Goal: Task Accomplishment & Management: Contribute content

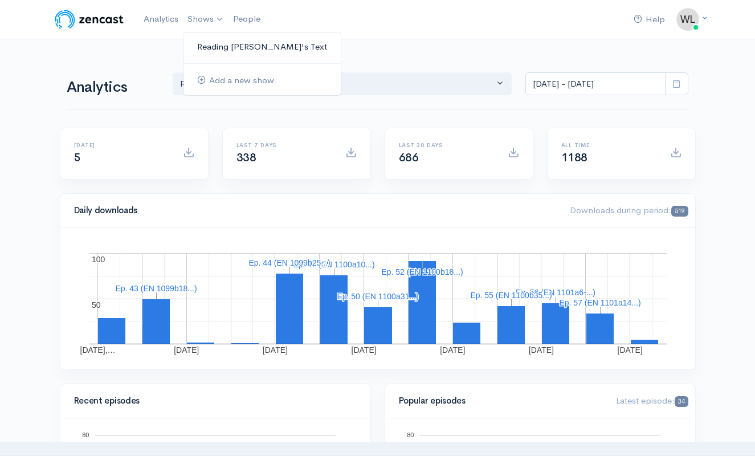
click at [220, 46] on link "Reading [PERSON_NAME]'s Text" at bounding box center [261, 47] width 157 height 20
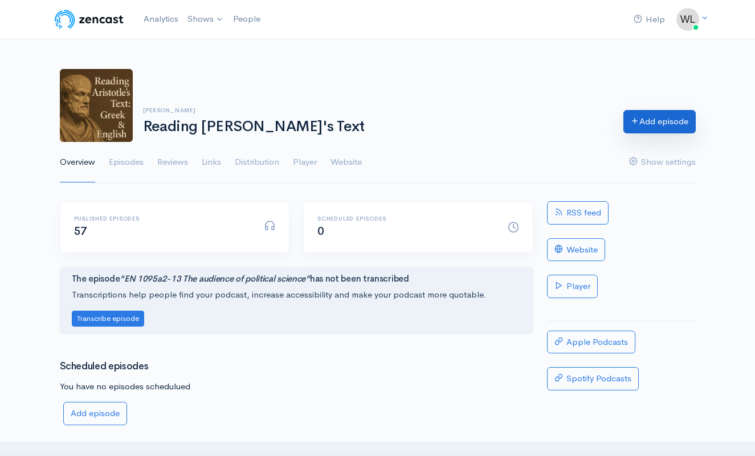
click at [662, 125] on link "Add episode" at bounding box center [659, 121] width 72 height 23
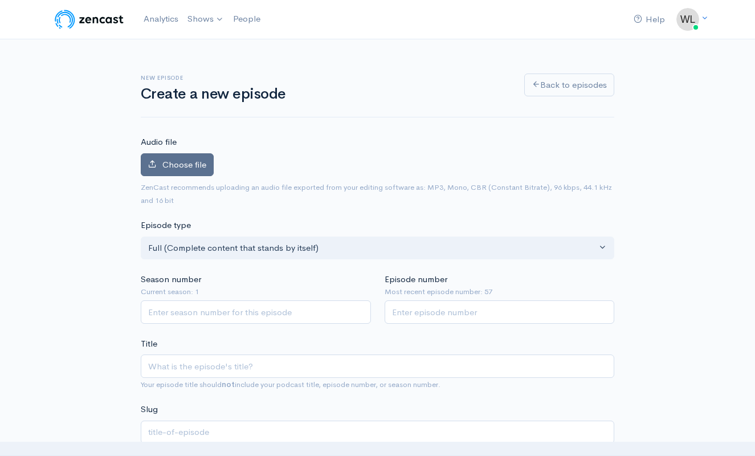
click at [182, 163] on span "Choose file" at bounding box center [184, 164] width 44 height 11
click at [0, 0] on input "Choose file" at bounding box center [0, 0] width 0 height 0
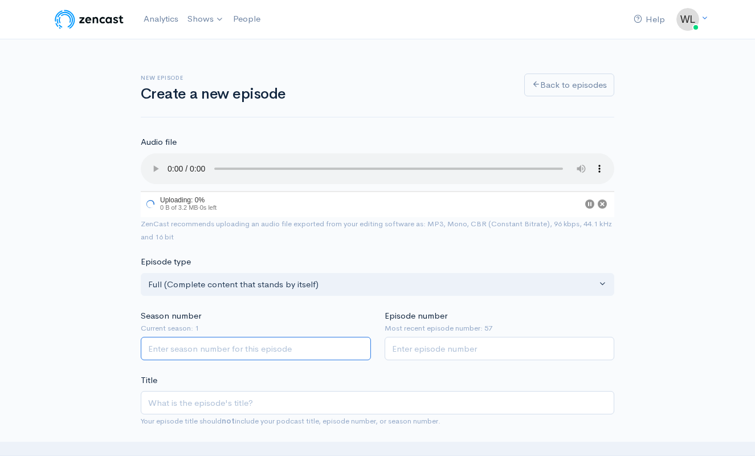
click at [252, 337] on input "Season number" at bounding box center [256, 348] width 230 height 23
type input "1"
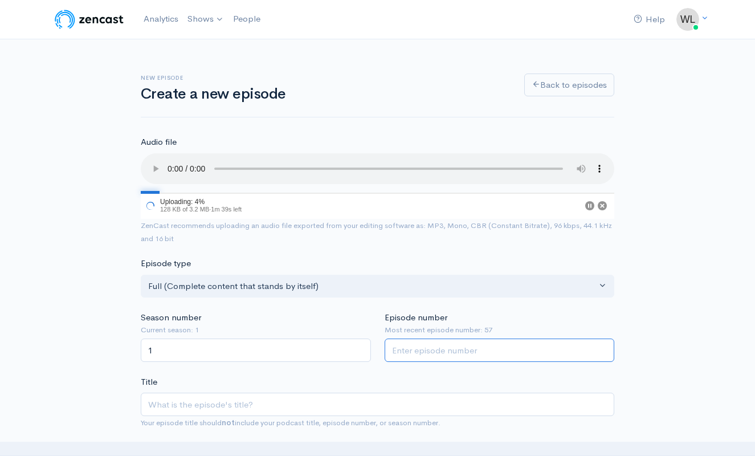
click at [430, 338] on input "Episode number" at bounding box center [500, 349] width 230 height 23
type input "58"
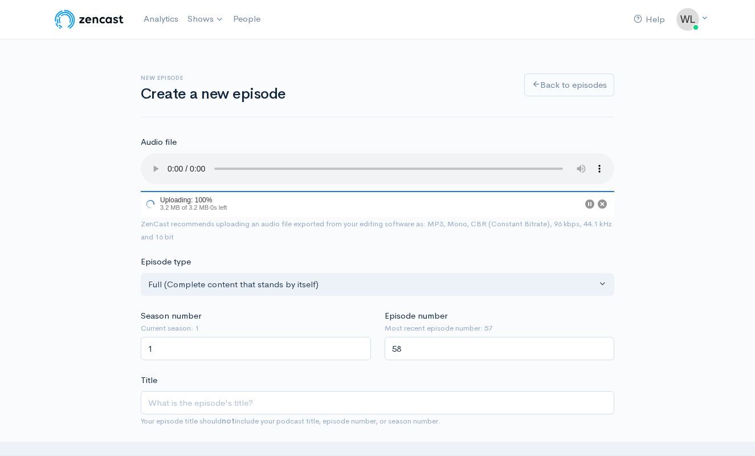
click at [415, 374] on div "Title Your episode title should not include your podcast title, episode number,…" at bounding box center [378, 401] width 474 height 54
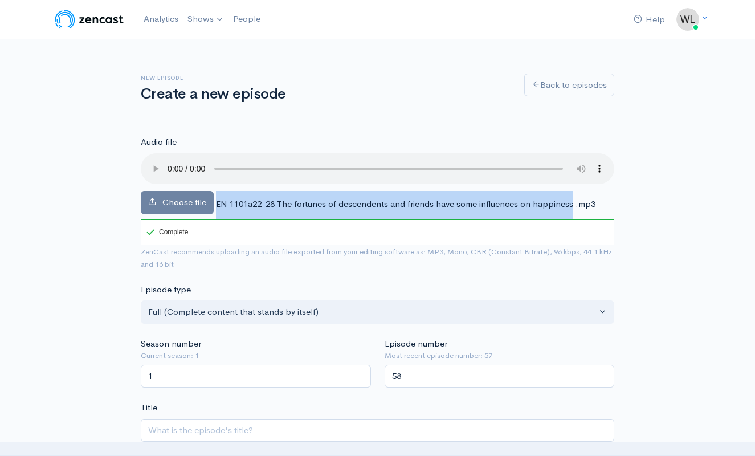
drag, startPoint x: 217, startPoint y: 190, endPoint x: 570, endPoint y: 181, distance: 353.4
click at [570, 181] on div "Choose file EN 1101a22-28 The fortunes of descendents and friends have some inf…" at bounding box center [378, 199] width 474 height 92
copy div "EN 1101a22-28 The fortunes of descendents and friends have some influences on h…"
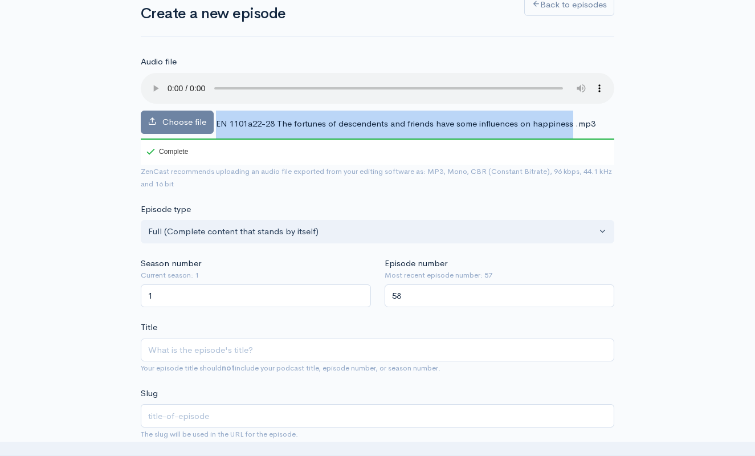
scroll to position [81, 0]
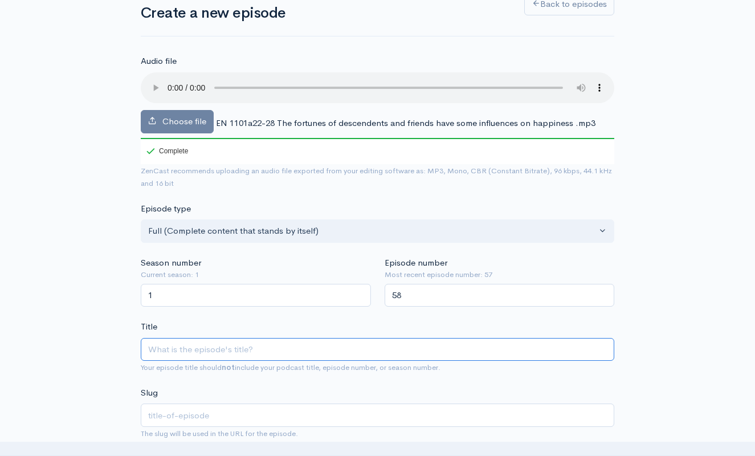
click at [222, 338] on input "Title" at bounding box center [378, 349] width 474 height 23
paste input "EN 1101a22-28 The fortunes of descendents and friends have some influences on h…"
type input "EN 1101a22-28 The fortunes of descendents and friends have some influences on h…"
type input "en-1101a22-28-the-fortunes-of-descendents-and-friends-have-some-influences-on-h…"
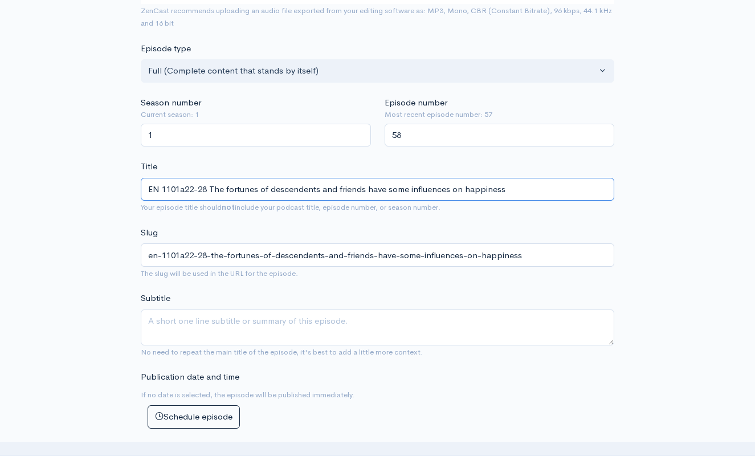
scroll to position [327, 0]
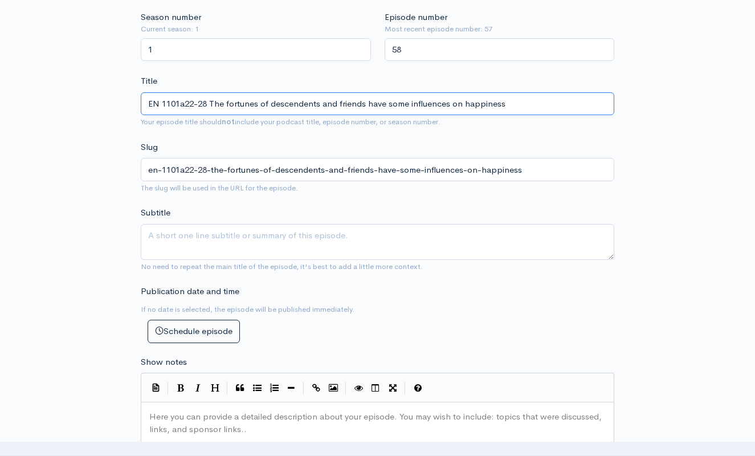
type input "EN 1101a22-28 The fortunes of descendents and friends have some influences on h…"
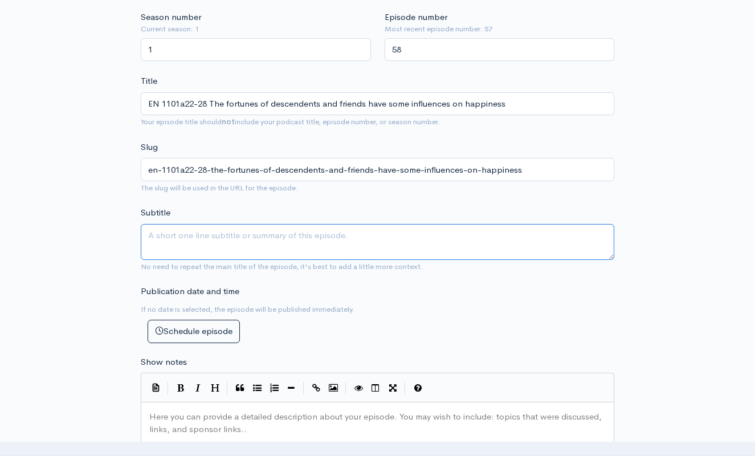
click at [411, 229] on textarea "Subtitle" at bounding box center [378, 242] width 474 height 36
type textarea "Things have all sorts of difference, so we must investigate in outline."
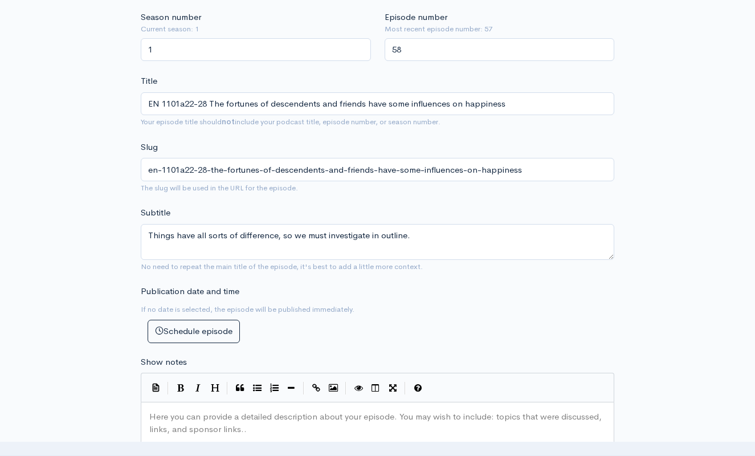
click at [378, 327] on div "Publication date and time If no date is selected, the episode will be published…" at bounding box center [377, 314] width 487 height 58
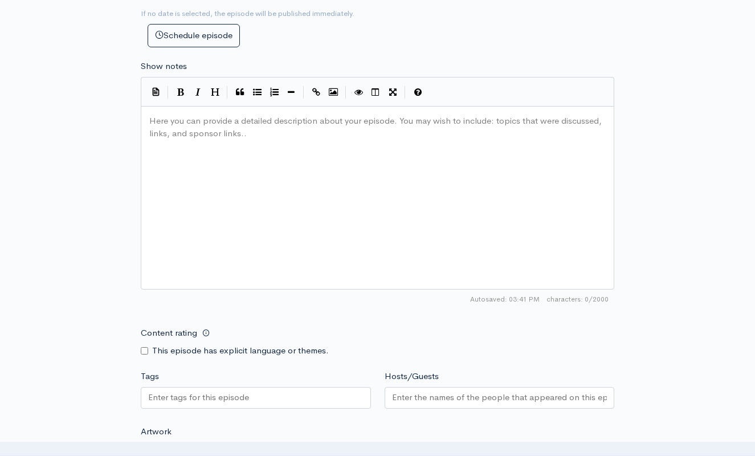
scroll to position [6, 0]
click at [200, 171] on div "Here you can provide a detailed description about your episode. You may wish to…" at bounding box center [391, 211] width 489 height 199
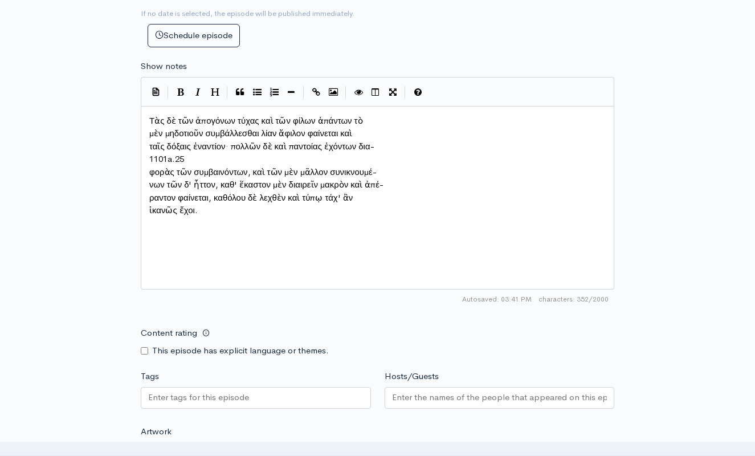
click at [149, 129] on pre "μὲν μηδοτιοῦν συμβάλλεσθαι λίαν ἄφιλον φαίνεται καὶ" at bounding box center [377, 133] width 461 height 13
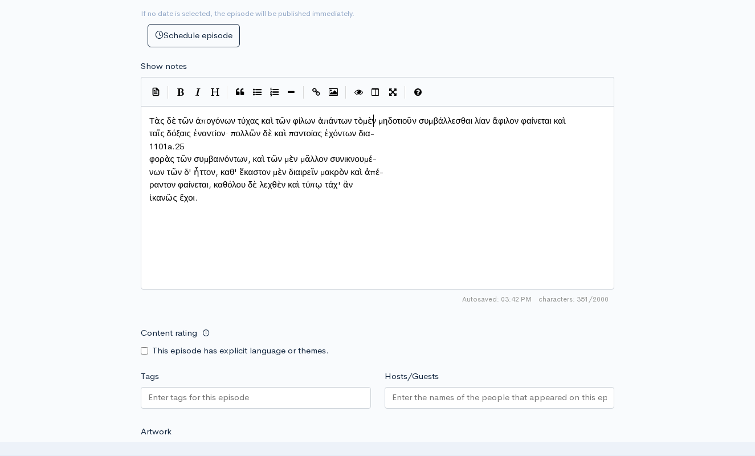
scroll to position [6, 2]
type textarea "1101a.25"
drag, startPoint x: 198, startPoint y: 141, endPoint x: 121, endPoint y: 136, distance: 76.5
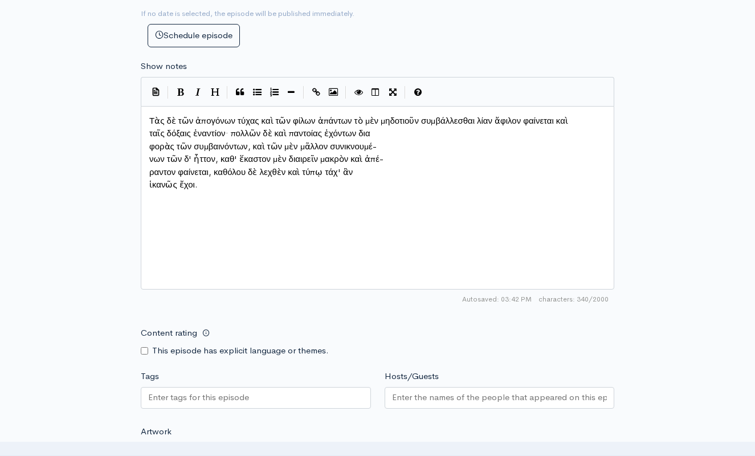
click at [151, 142] on span "φορὰς τῶν συμβαινόντων, καὶ τῶν μὲν μᾶλλον συνικνουμέ-" at bounding box center [262, 146] width 227 height 11
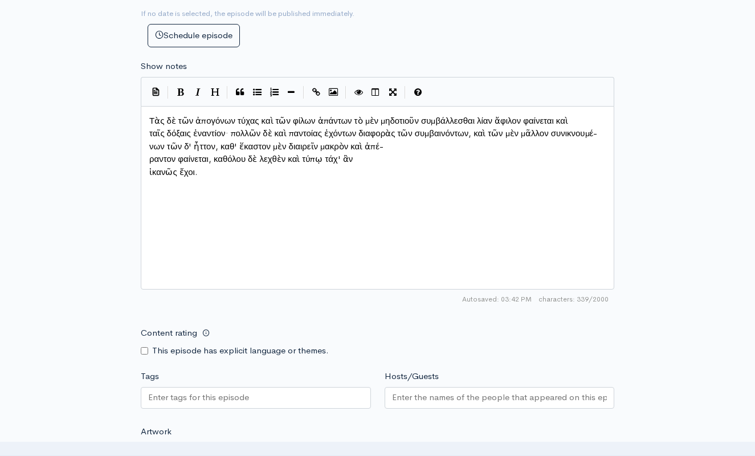
click at [148, 153] on pre "νων τῶν δ' ἧττον, καθ' ἕκαστον μὲν διαιρεῖν μακρὸν καὶ ἀπέ-" at bounding box center [377, 146] width 461 height 13
click at [147, 156] on pre "ραντον φαίνεται, καθόλου δὲ λεχθὲν καὶ τύπῳ τάχ' ἂν" at bounding box center [377, 159] width 461 height 13
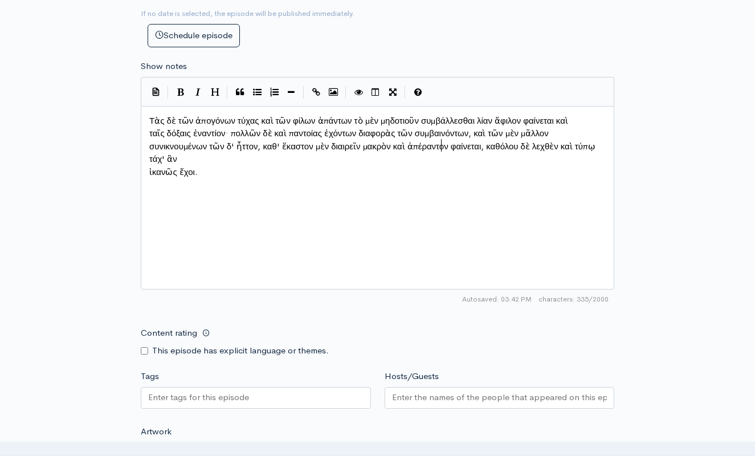
click at [150, 168] on span "ἱκανῶς ἔχοι." at bounding box center [173, 171] width 48 height 11
click at [149, 142] on pre "ταῖς δόξαις ἐναντίον· πολλῶν δὲ καὶ παντοίας ἐχόντων διαφορὰς τῶν συμβαινόντων,…" at bounding box center [377, 146] width 461 height 39
click at [293, 188] on div "x Τὰς δὲ τῶν ἀπογόνων τύχας καὶ τῶν φίλων ἁπάντων τὸ μὲν μηδοτιοῦν συμβάλλεσθαι…" at bounding box center [391, 211] width 489 height 199
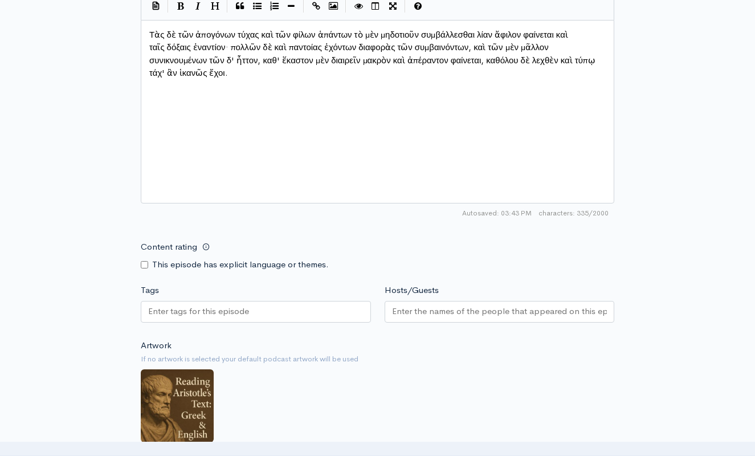
scroll to position [776, 0]
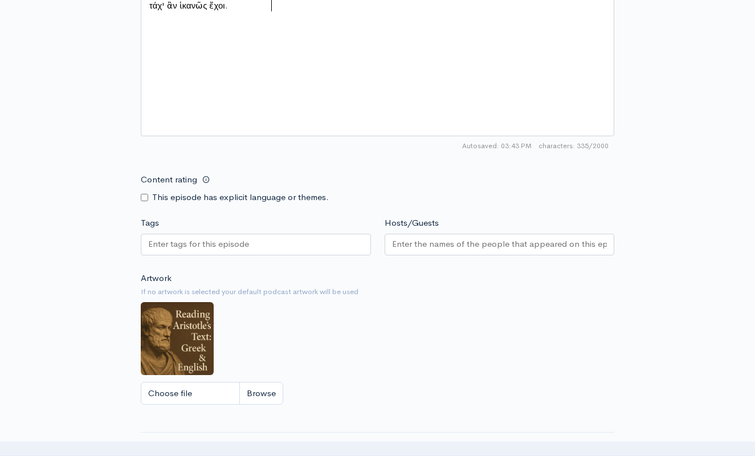
click at [280, 234] on div at bounding box center [256, 245] width 230 height 22
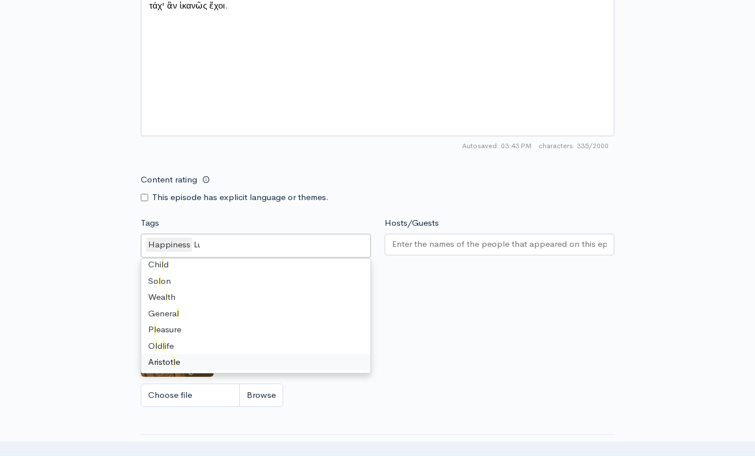
scroll to position [0, 0]
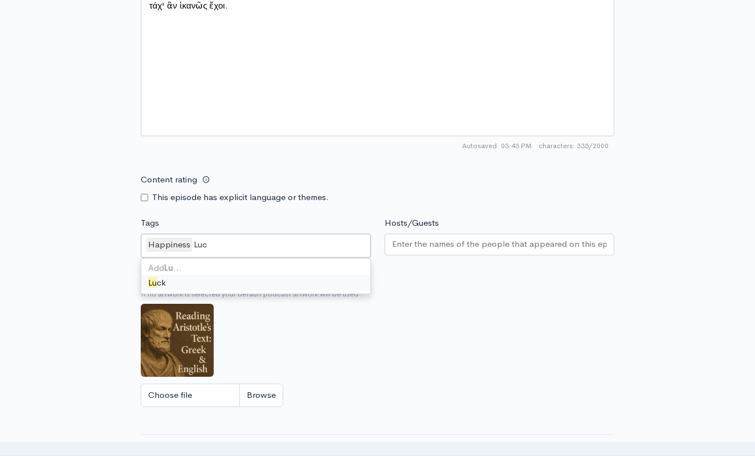
type input "Luck"
type input "Friends"
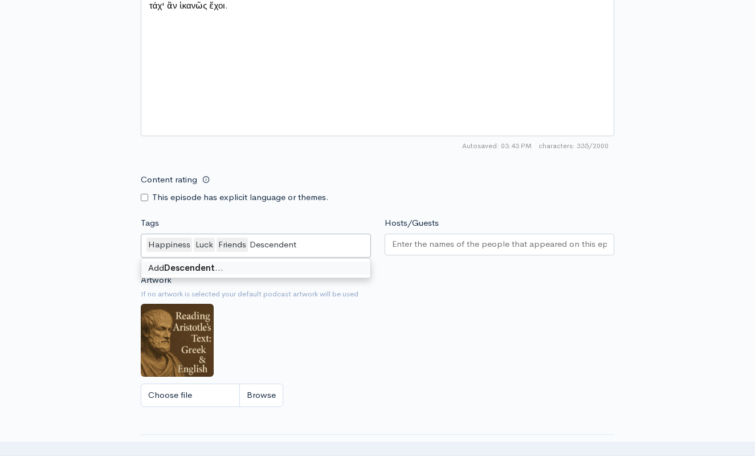
type input "Descendents"
drag, startPoint x: 487, startPoint y: 341, endPoint x: 395, endPoint y: 244, distance: 133.4
click at [483, 336] on div "Artwork If no artwork is selected your default podcast artwork will be used Cho…" at bounding box center [378, 344] width 474 height 140
click at [394, 243] on input "Hosts/Guests" at bounding box center [499, 244] width 215 height 13
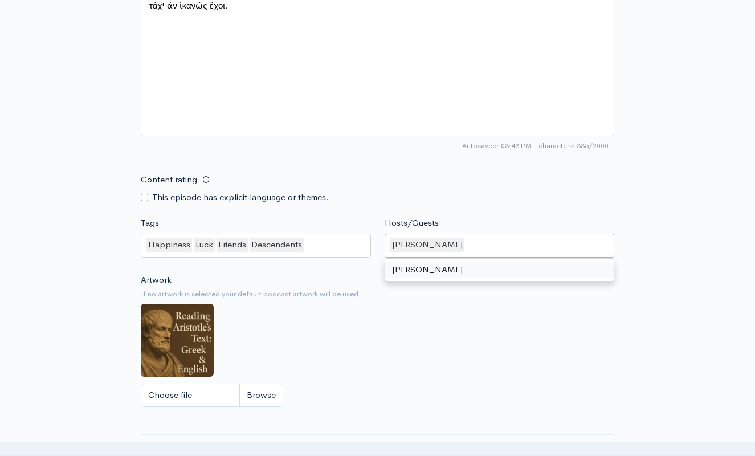
click at [464, 370] on div "Artwork If no artwork is selected your default podcast artwork will be used Cho…" at bounding box center [378, 344] width 474 height 140
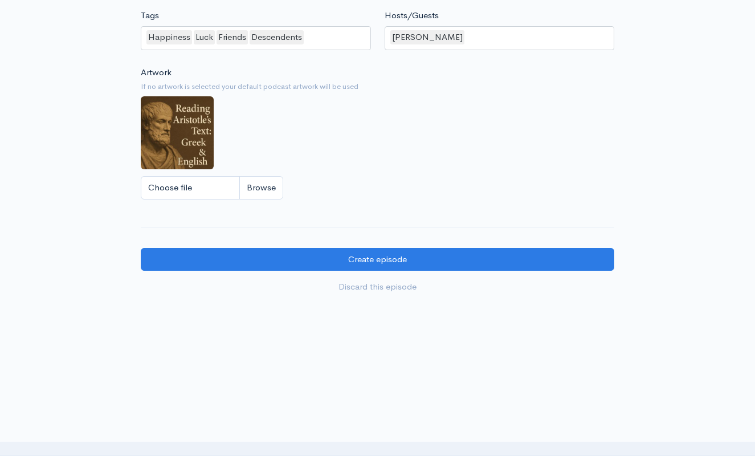
scroll to position [982, 0]
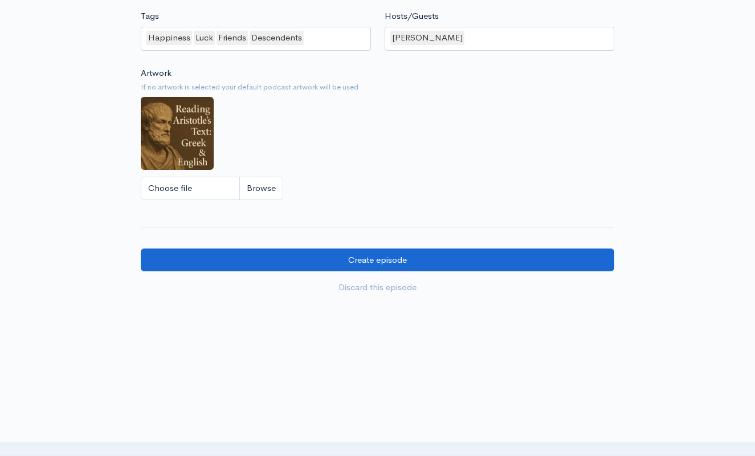
click at [332, 262] on input "Create episode" at bounding box center [378, 259] width 474 height 23
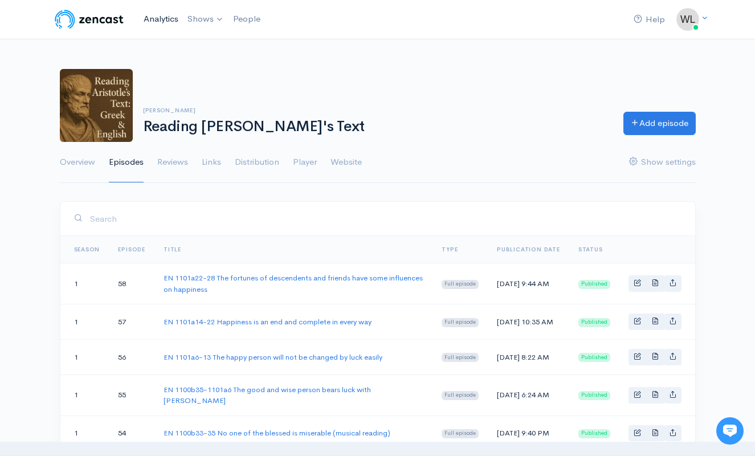
click at [162, 21] on link "Analytics" at bounding box center [161, 19] width 44 height 25
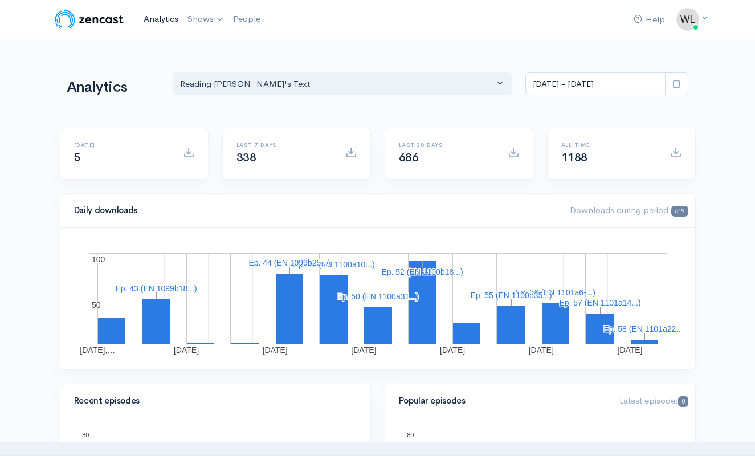
click at [156, 18] on link "Analytics" at bounding box center [161, 19] width 44 height 25
click at [156, 17] on link "Analytics" at bounding box center [161, 19] width 44 height 25
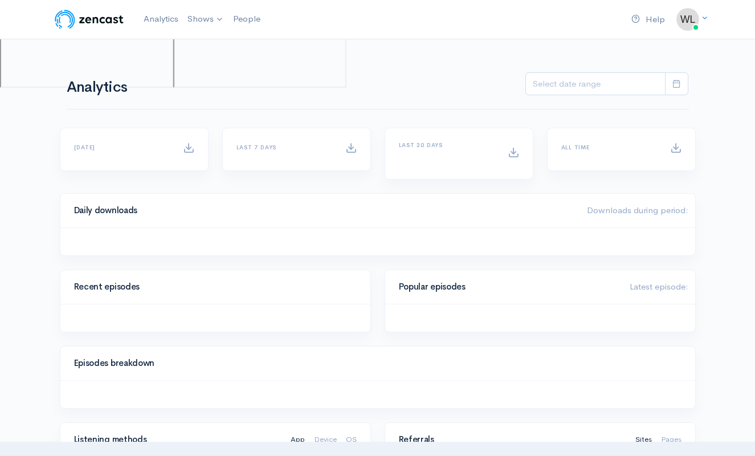
click at [156, 17] on link "Analytics" at bounding box center [161, 19] width 44 height 25
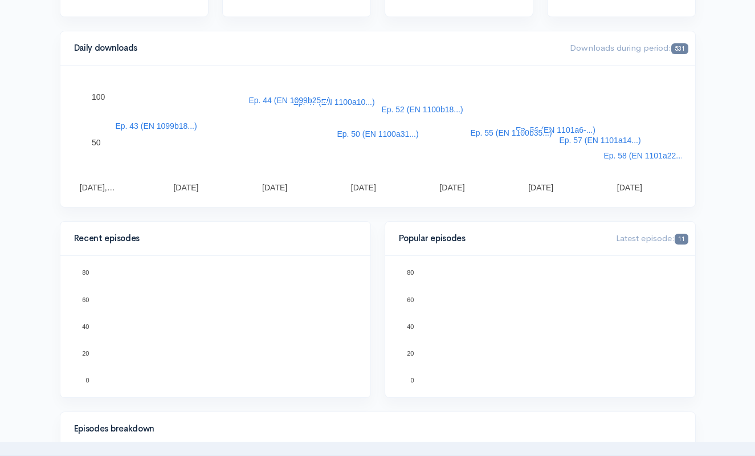
scroll to position [228, 0]
